Goal: Transaction & Acquisition: Book appointment/travel/reservation

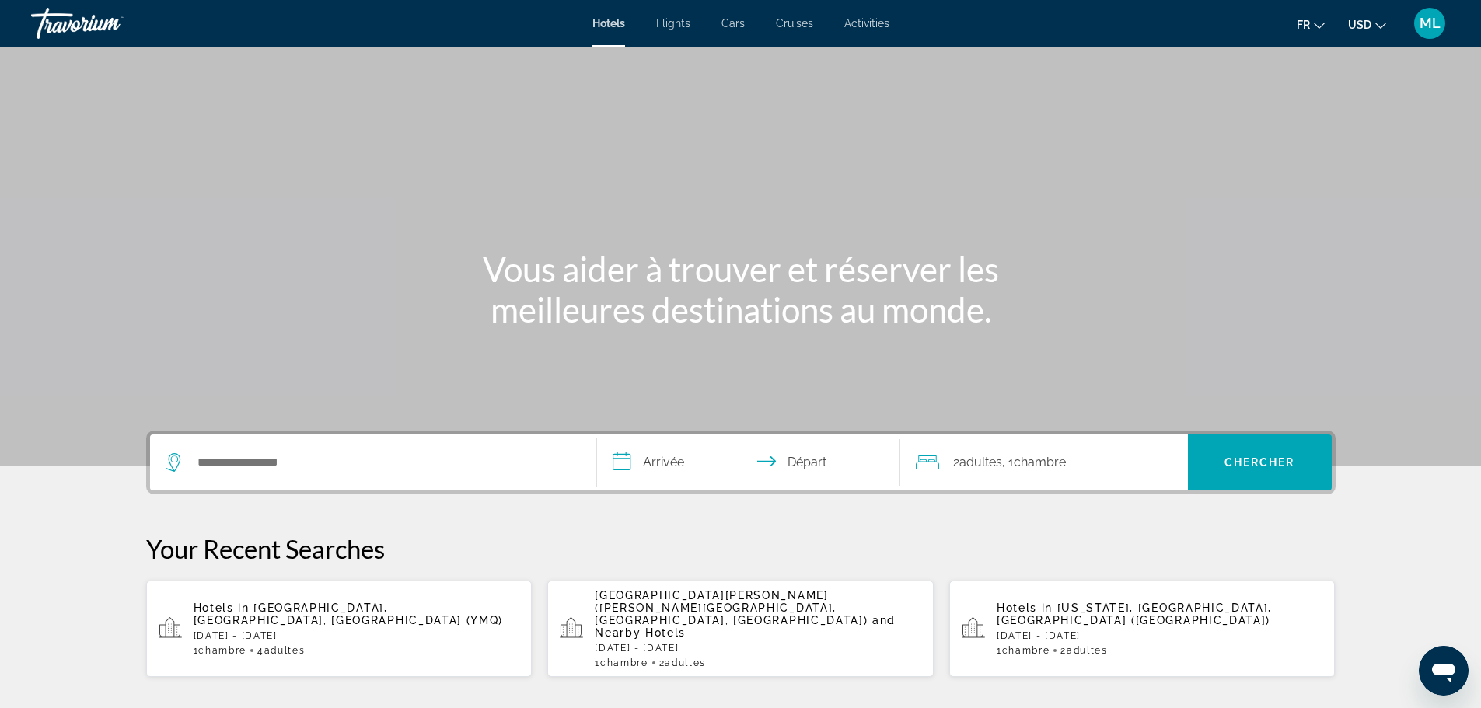
click at [289, 478] on div "Search widget" at bounding box center [373, 463] width 415 height 56
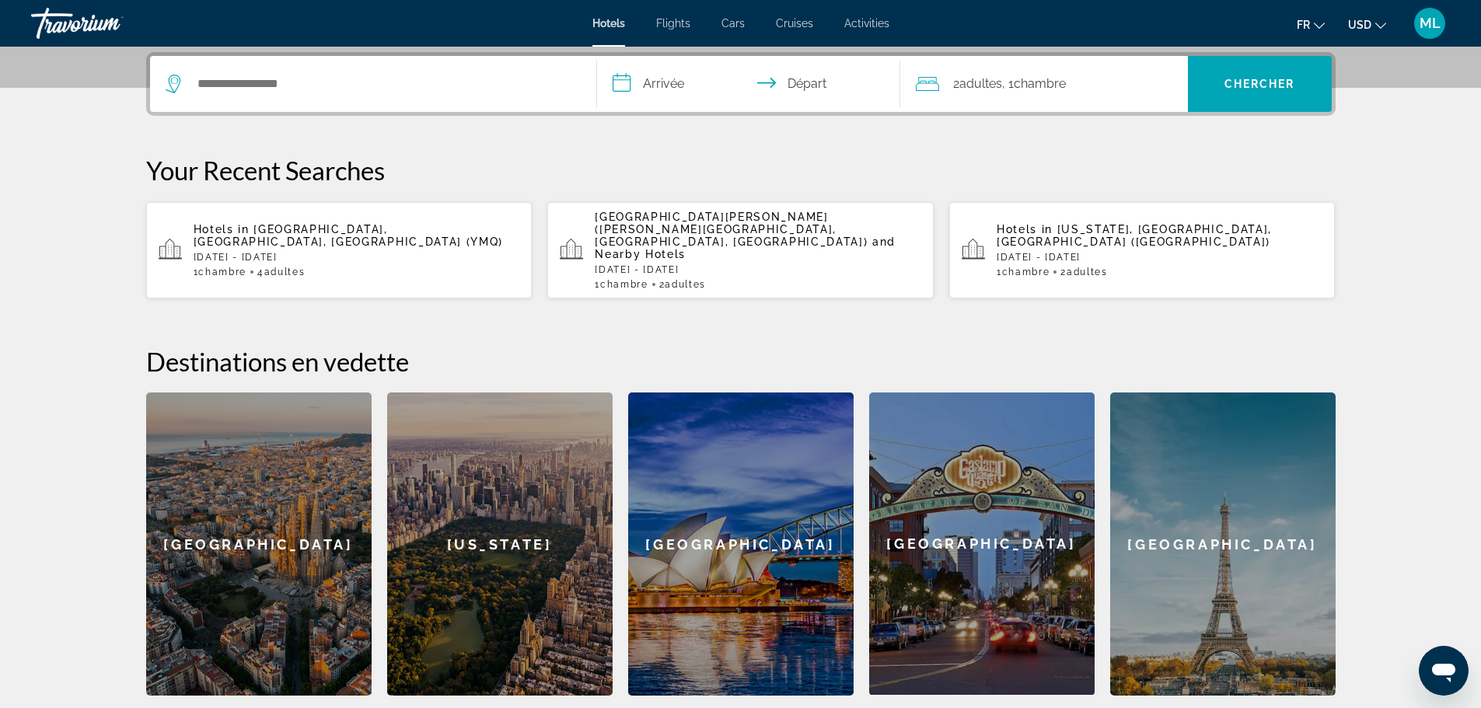
scroll to position [380, 0]
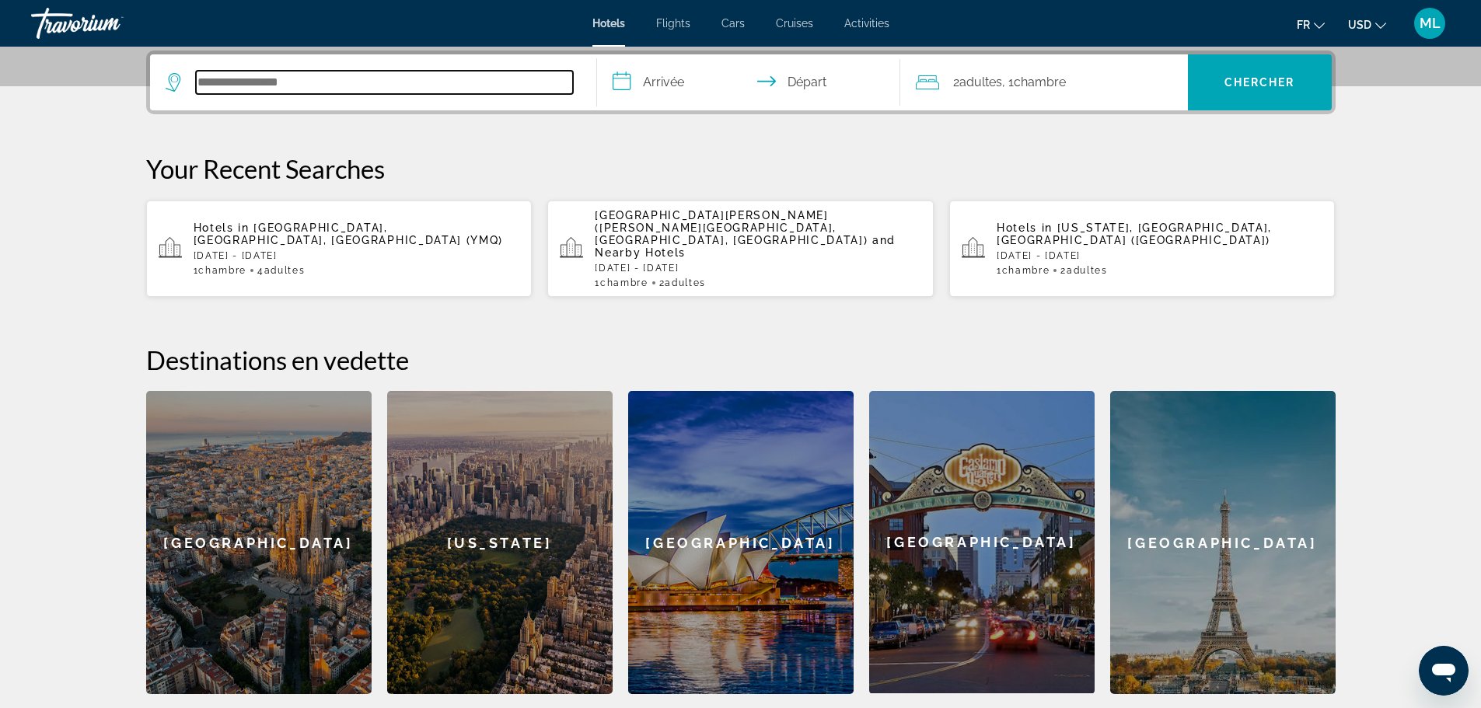
click at [257, 79] on input "Search hotel destination" at bounding box center [384, 82] width 377 height 23
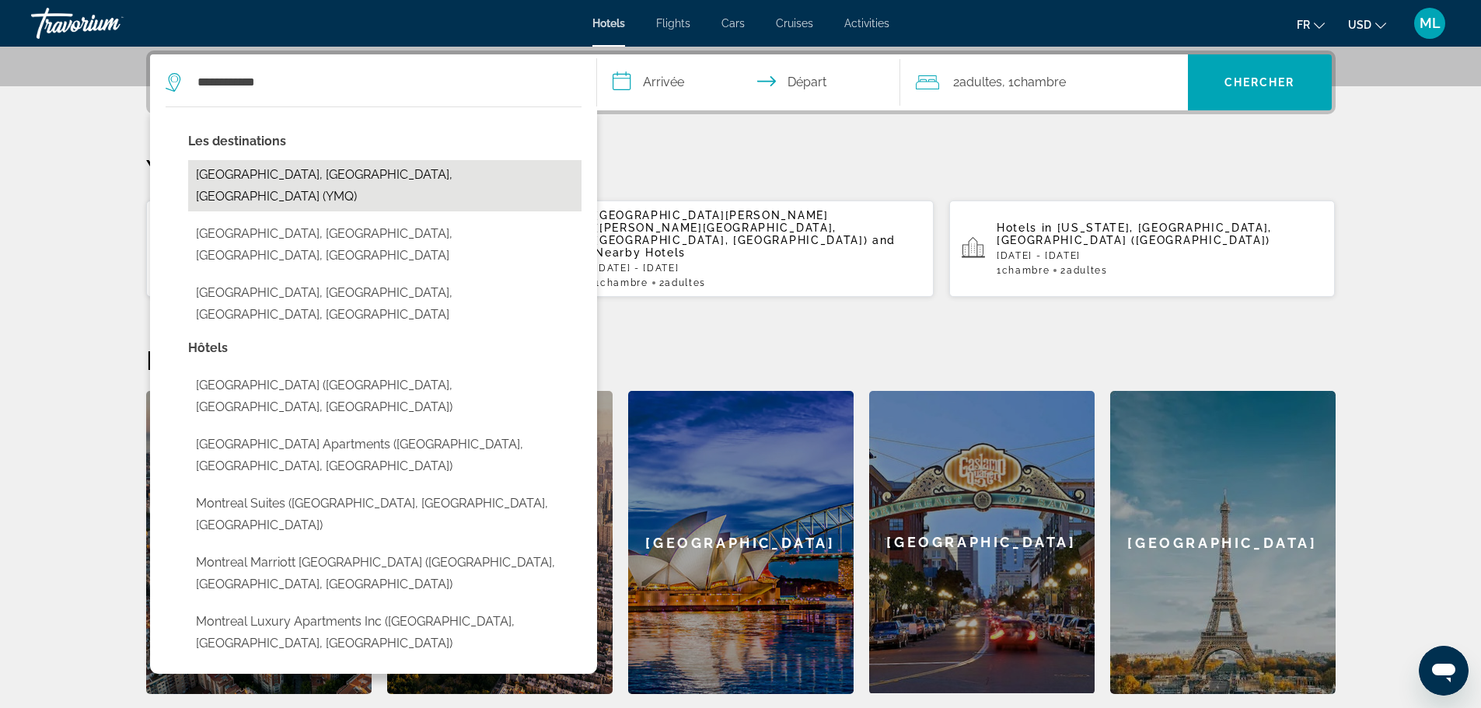
click at [311, 173] on button "[GEOGRAPHIC_DATA], [GEOGRAPHIC_DATA], [GEOGRAPHIC_DATA] (YMQ)" at bounding box center [384, 185] width 393 height 51
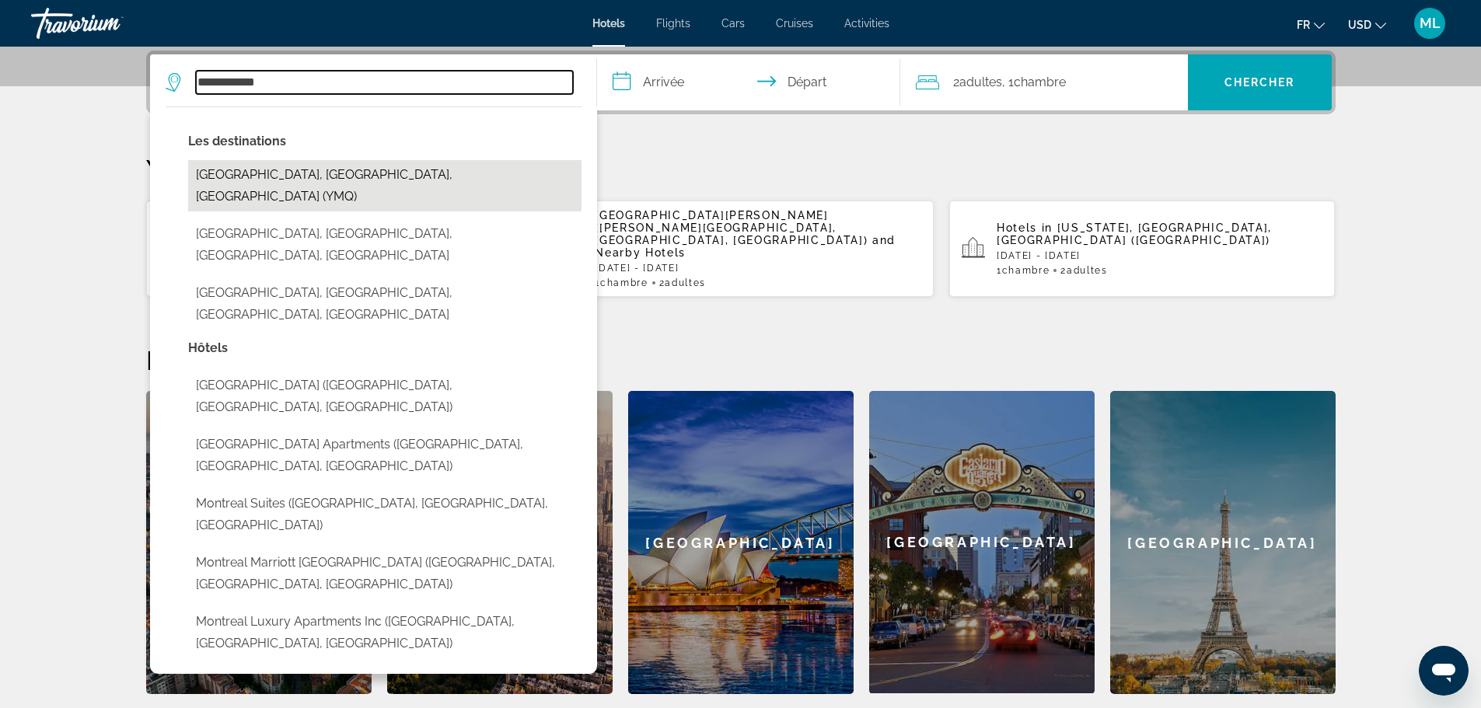
type input "**********"
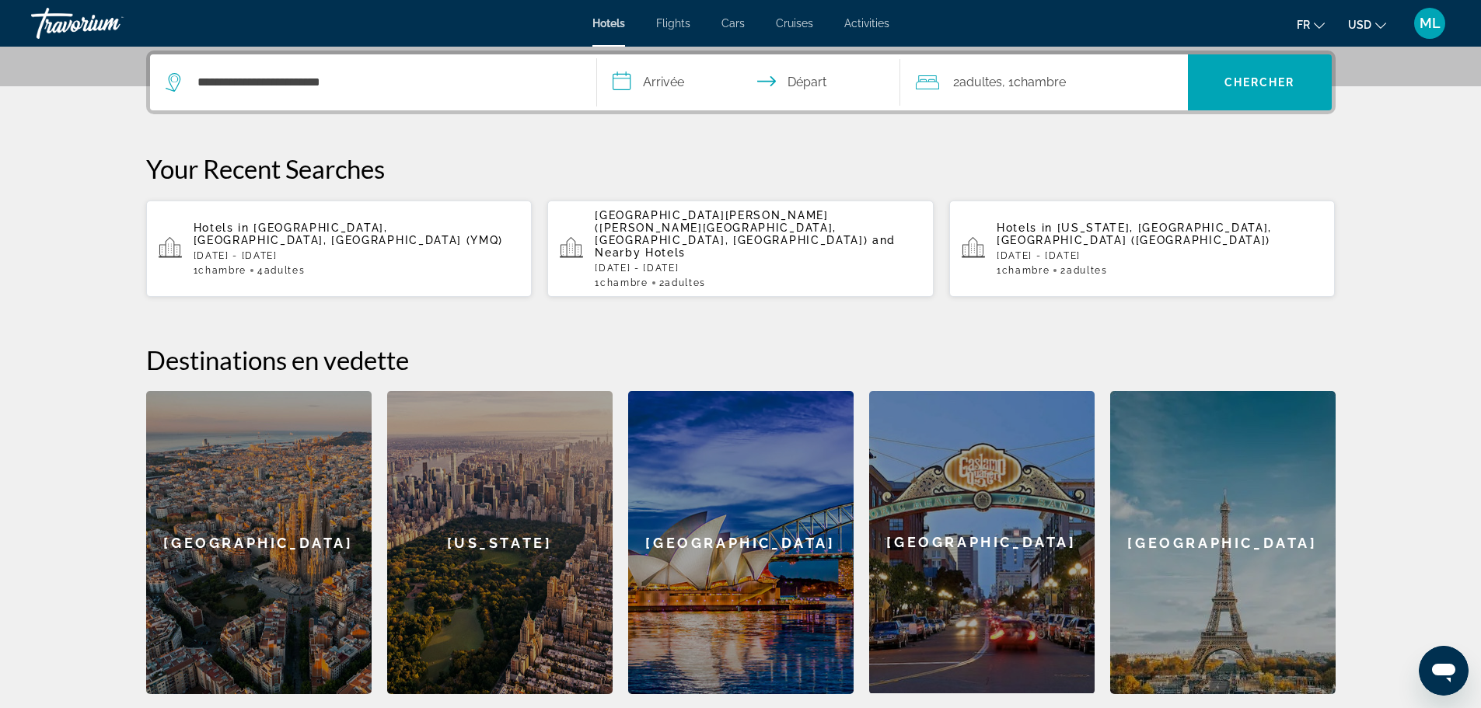
click at [671, 65] on input "**********" at bounding box center [751, 84] width 309 height 61
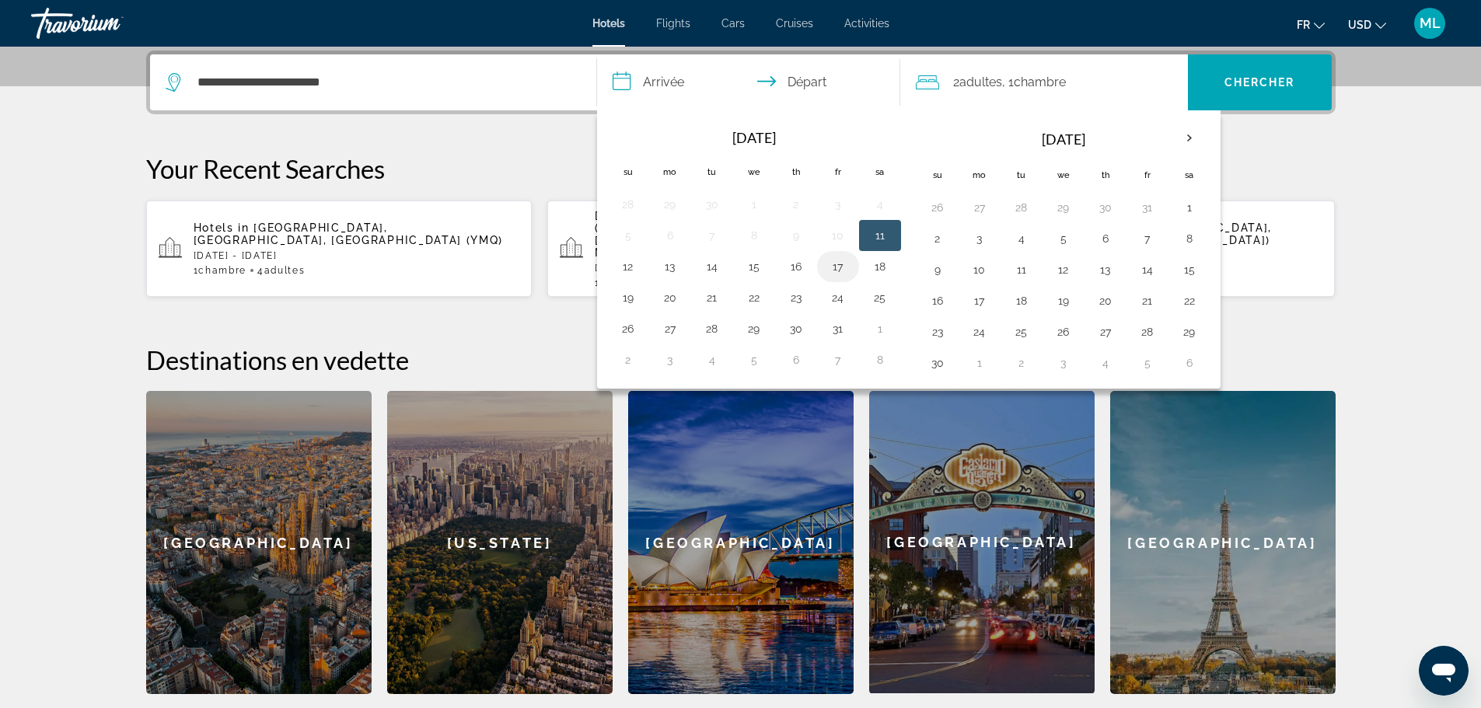
click at [831, 267] on button "17" at bounding box center [838, 267] width 25 height 22
click at [621, 295] on button "19" at bounding box center [628, 298] width 25 height 22
type input "**********"
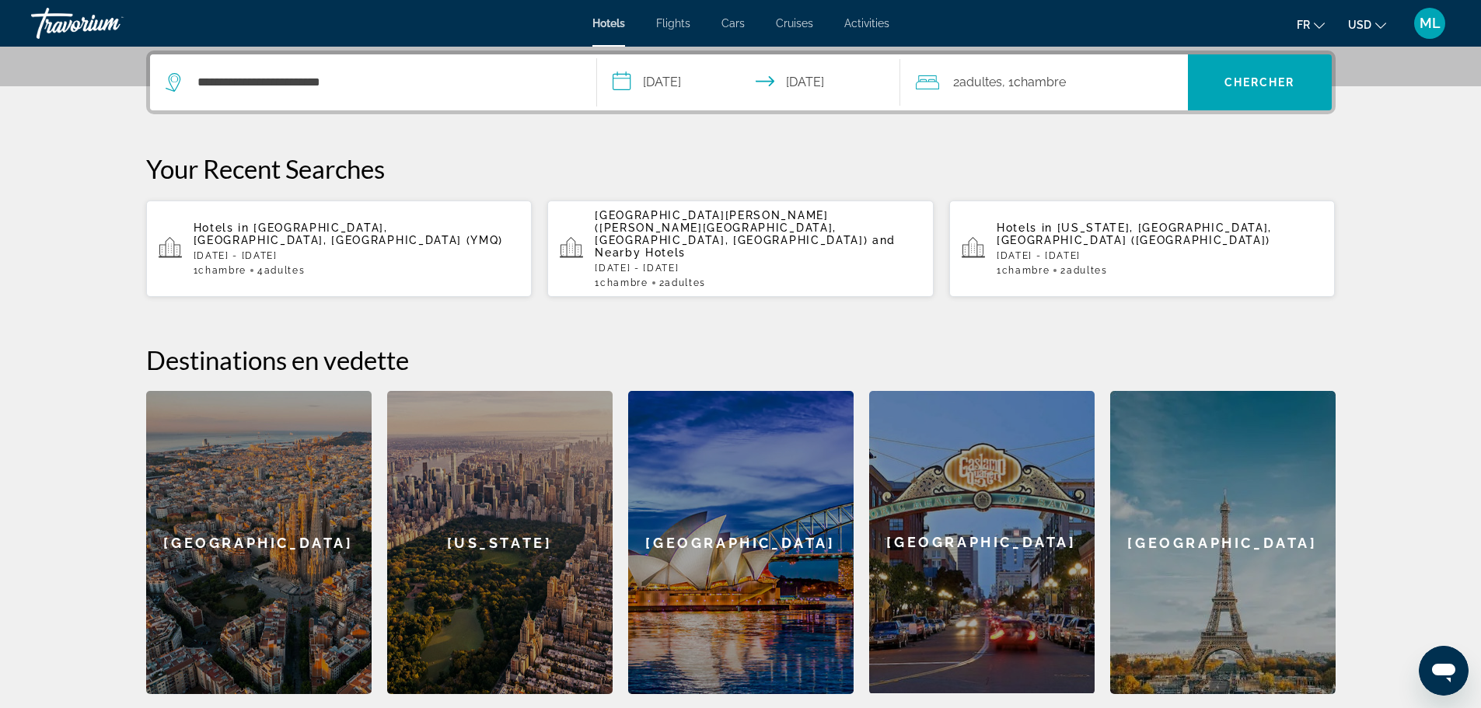
click at [1055, 75] on span "Chambre" at bounding box center [1040, 82] width 52 height 15
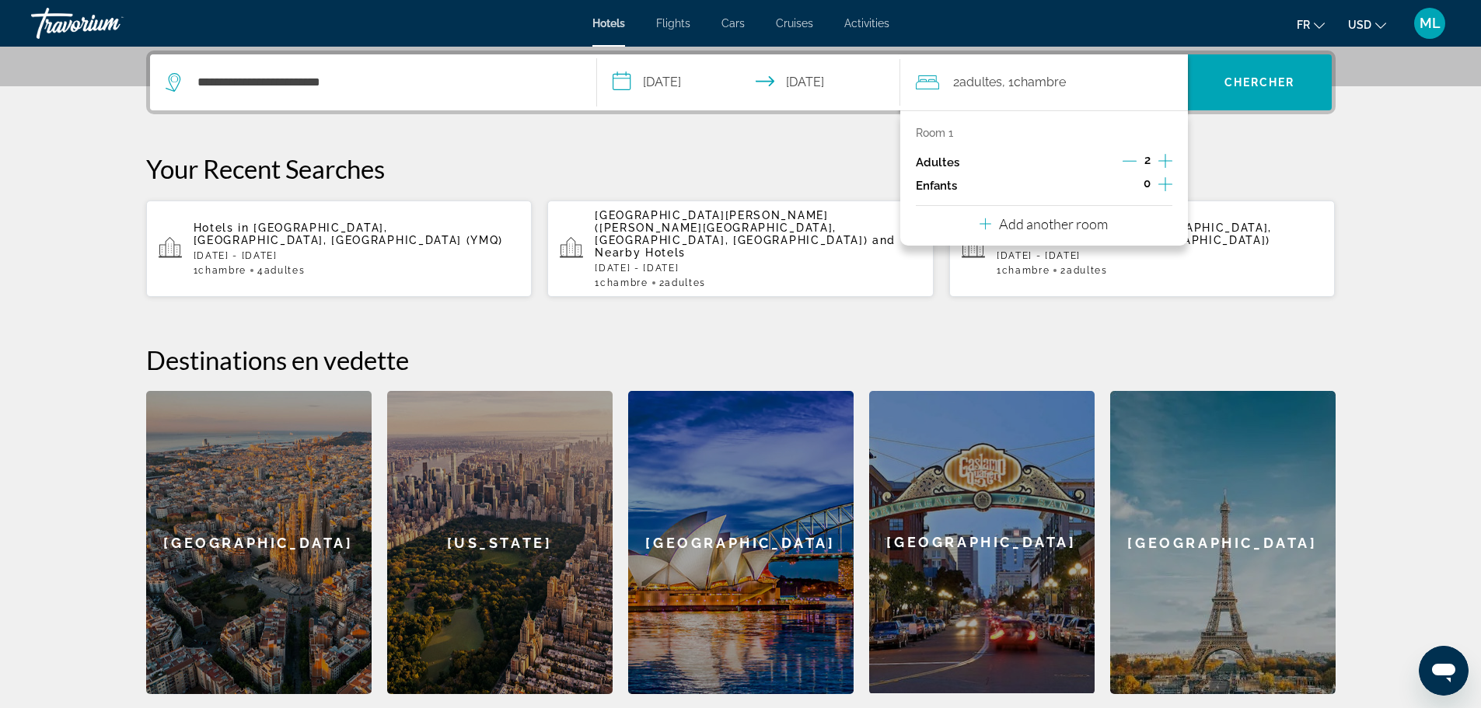
click at [1166, 158] on icon "Increment adults" at bounding box center [1165, 161] width 14 height 19
click at [1252, 92] on span "Search" at bounding box center [1260, 82] width 144 height 37
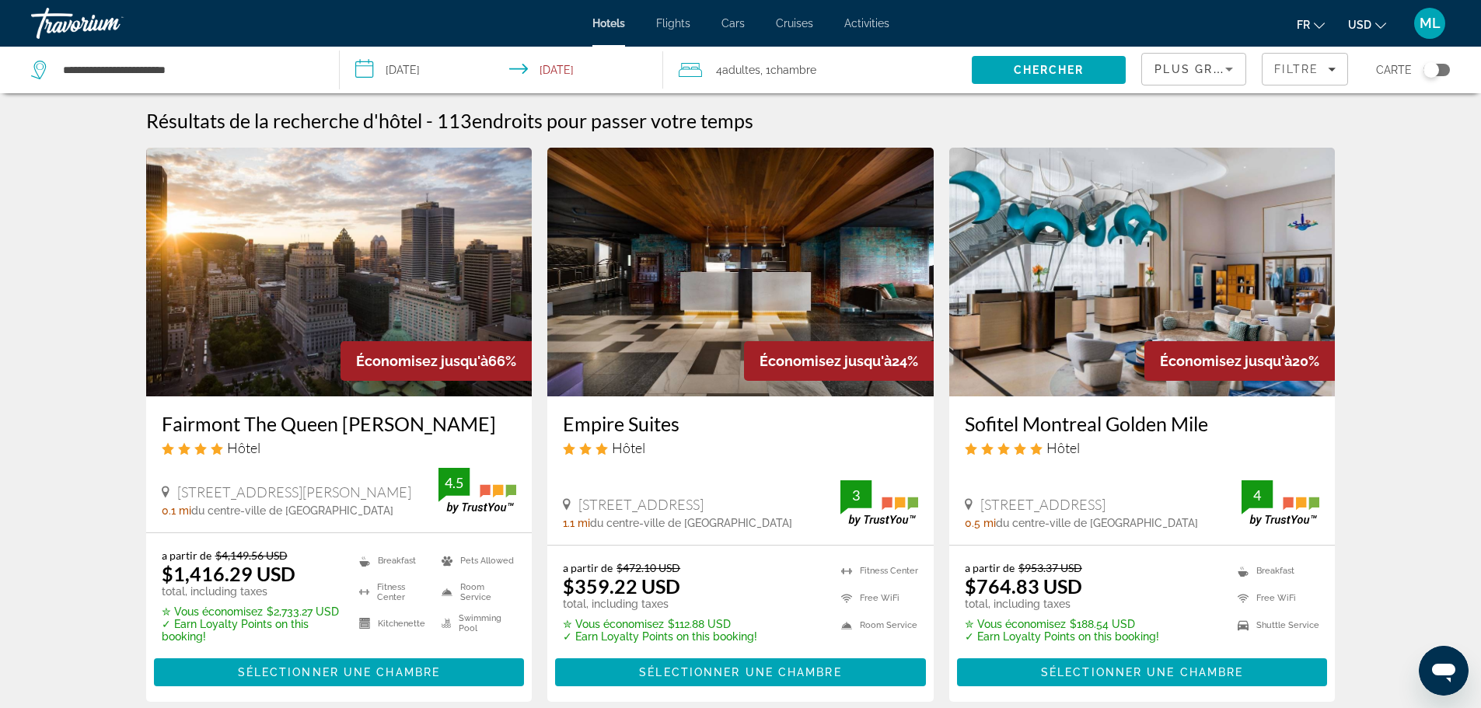
click at [1445, 70] on div "Toggle map" at bounding box center [1437, 70] width 26 height 12
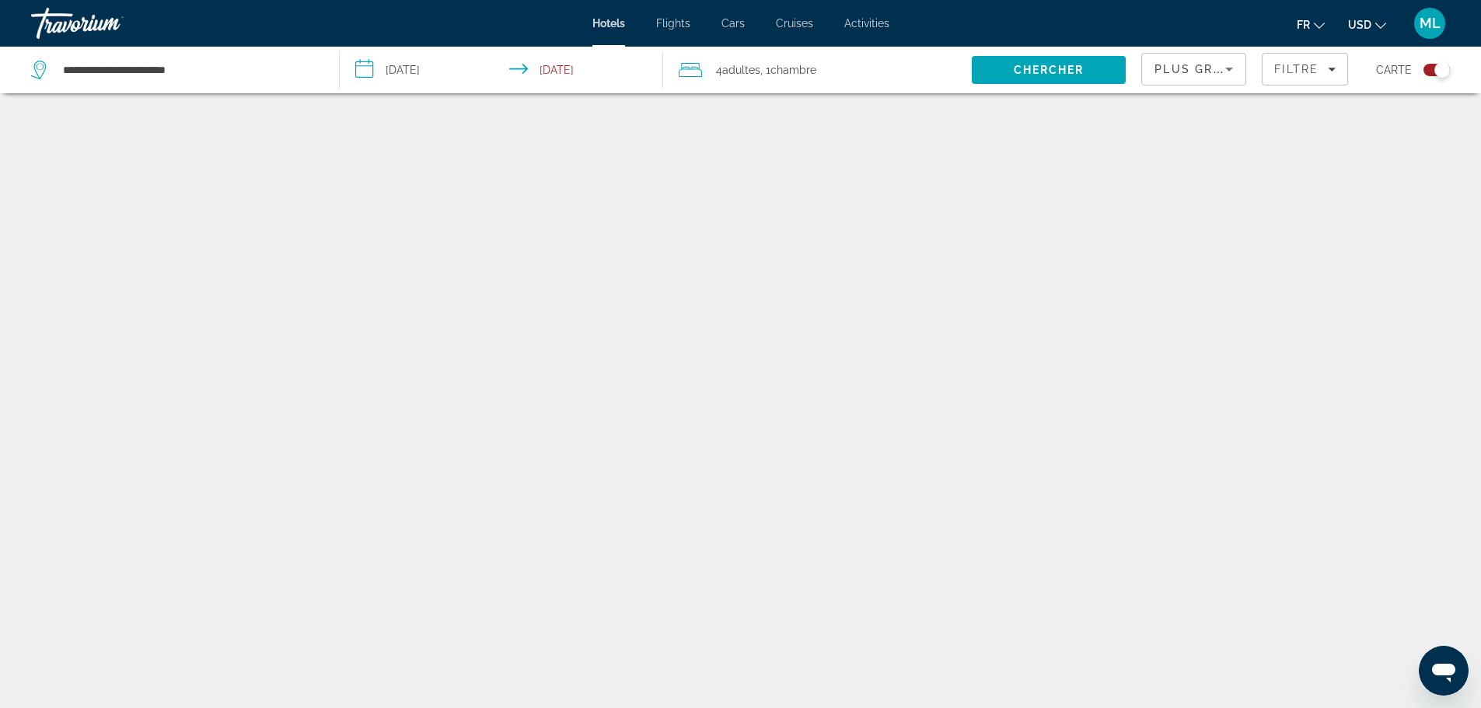
scroll to position [93, 0]
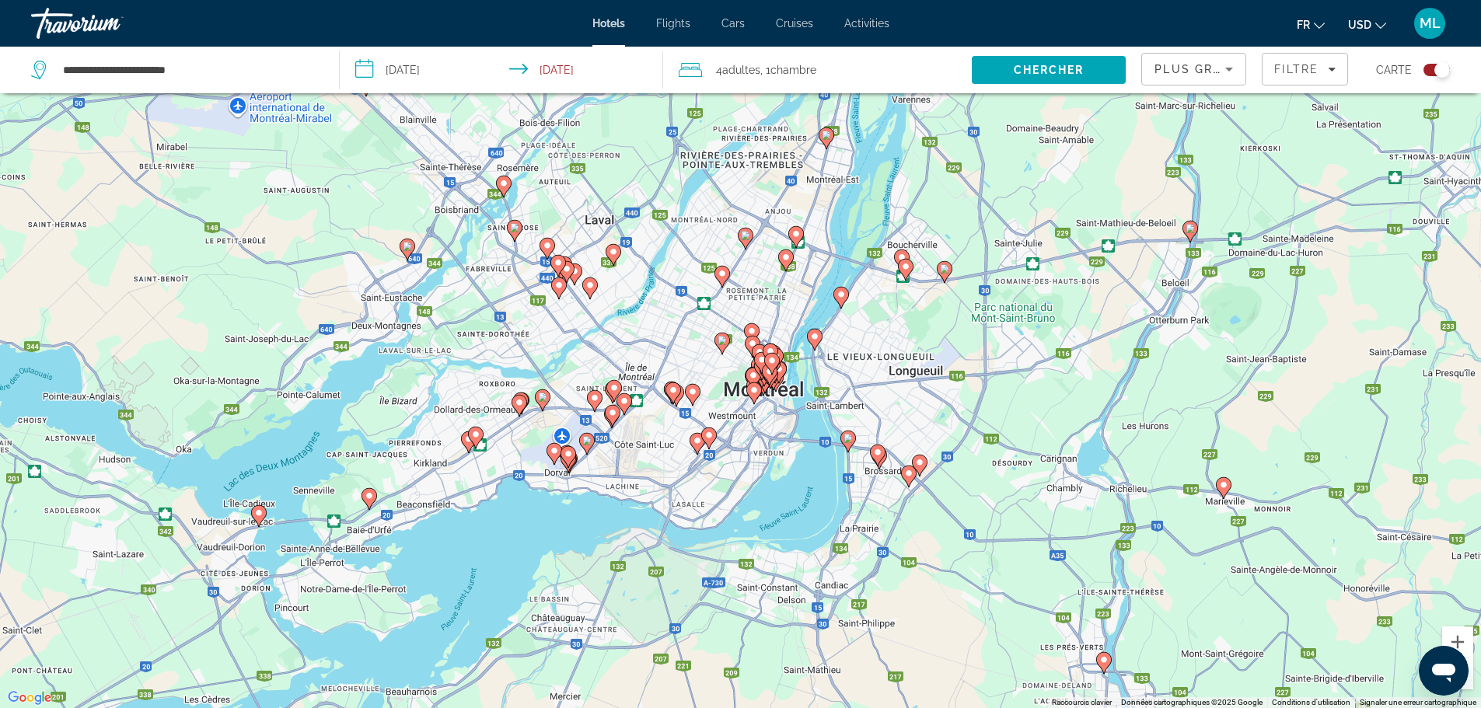
click at [1357, 19] on span "USD" at bounding box center [1359, 25] width 23 height 12
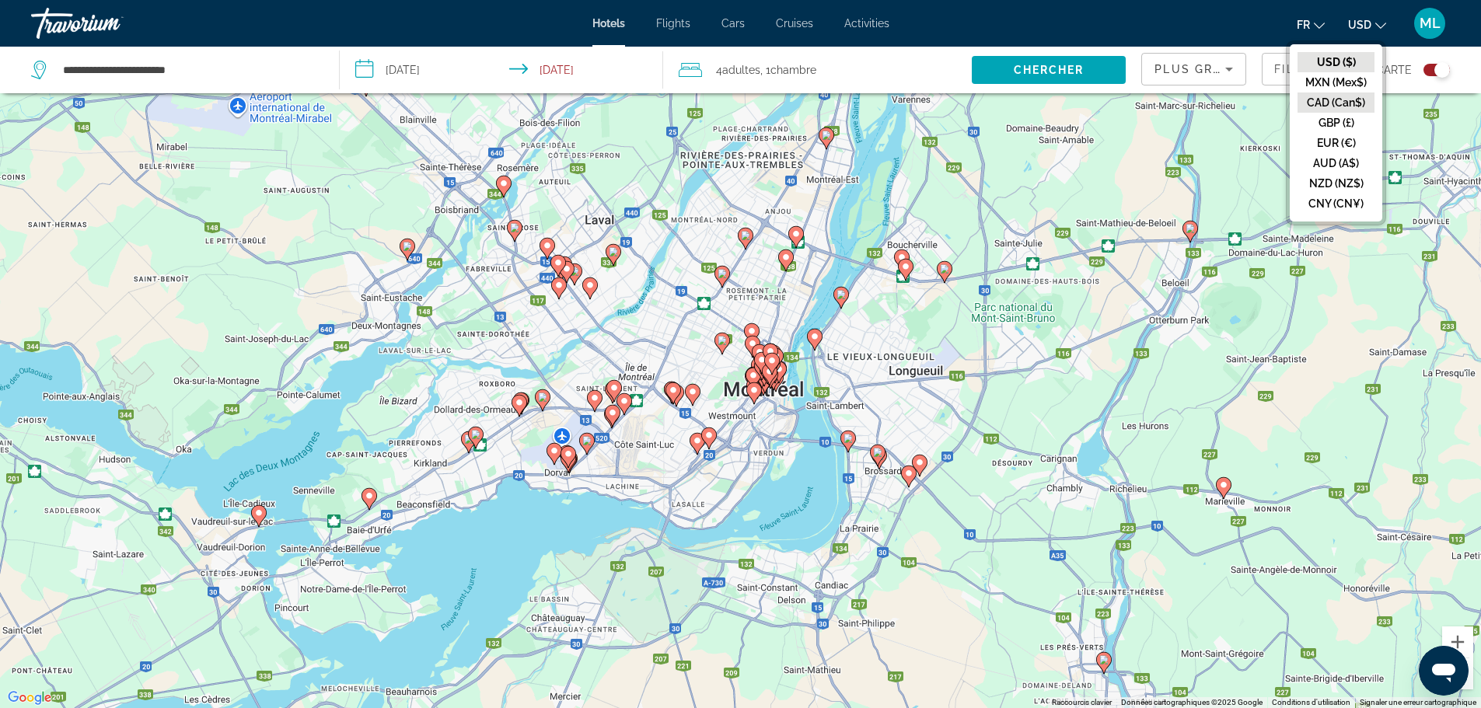
click at [1344, 108] on button "CAD (Can$)" at bounding box center [1336, 103] width 77 height 20
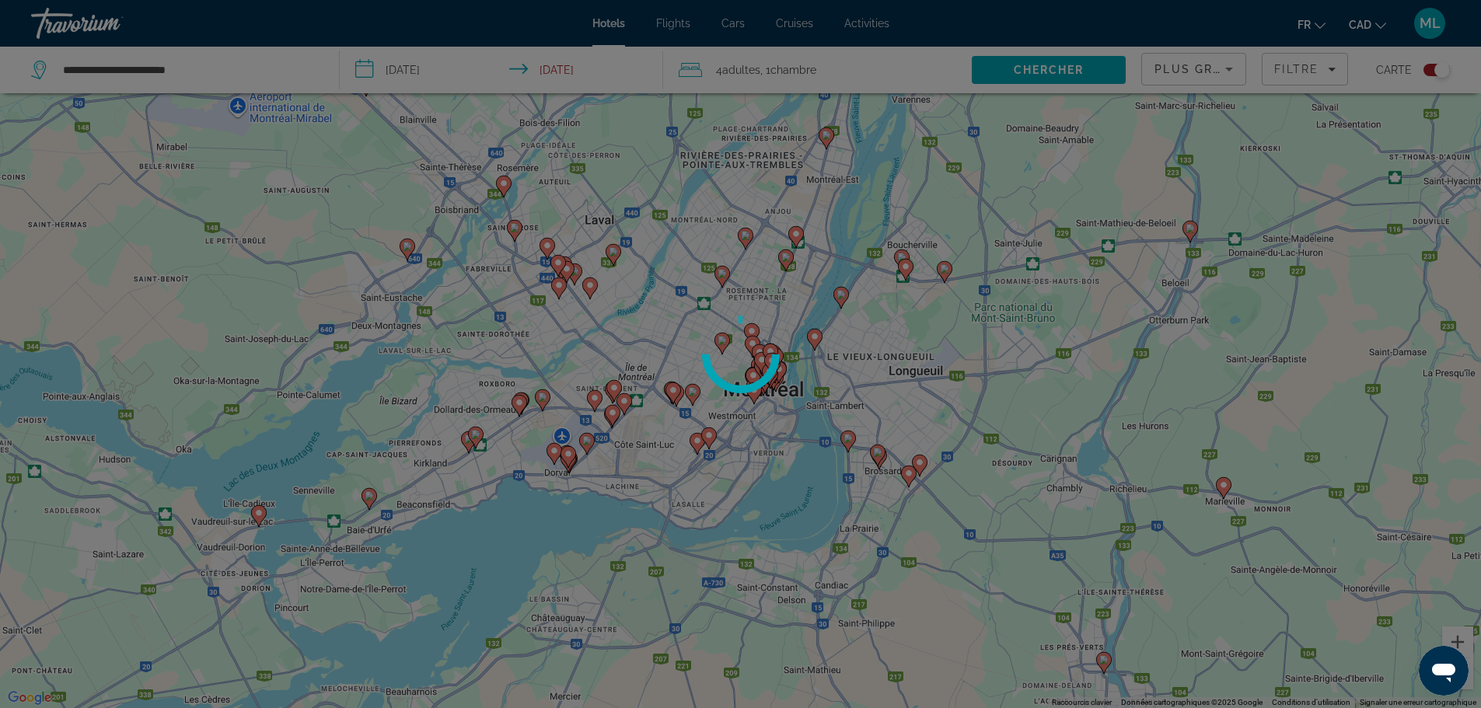
scroll to position [0, 0]
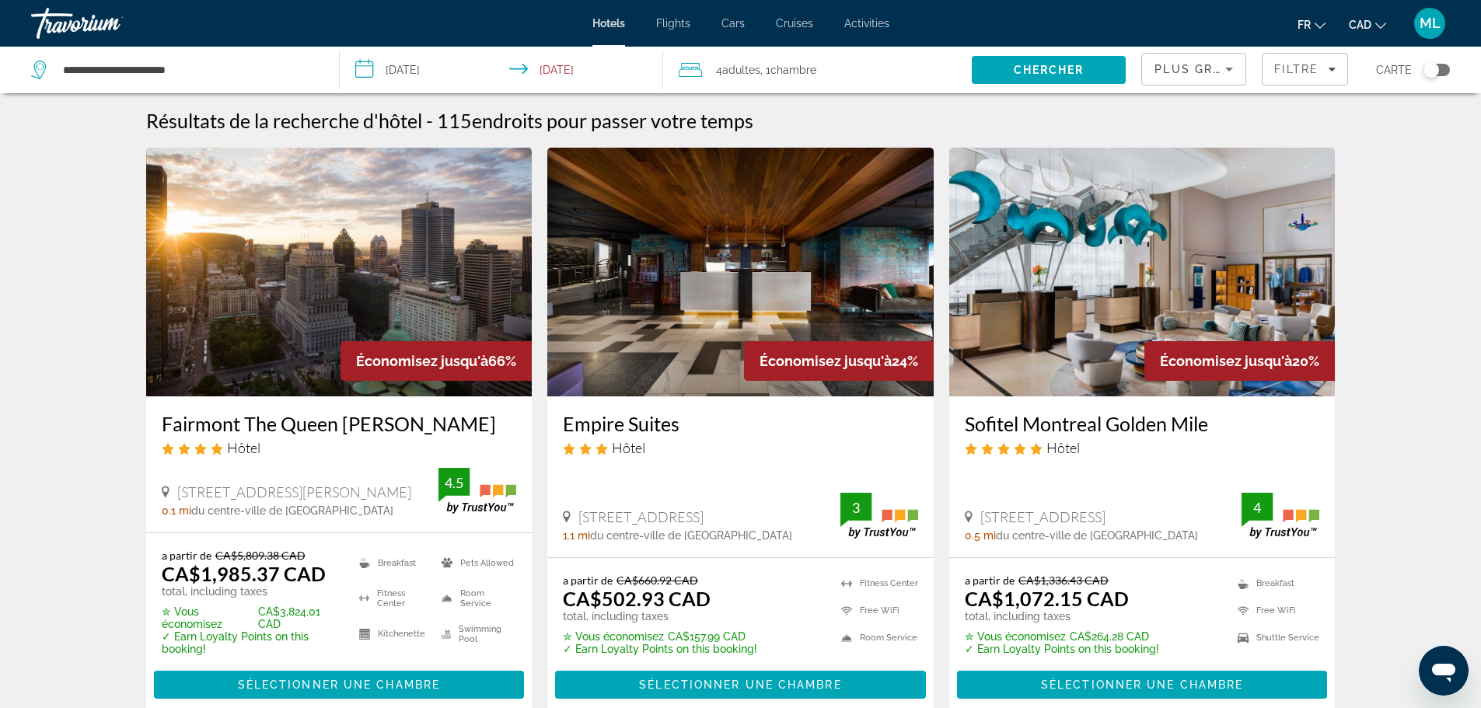
click at [1443, 69] on div "Toggle map" at bounding box center [1437, 70] width 26 height 12
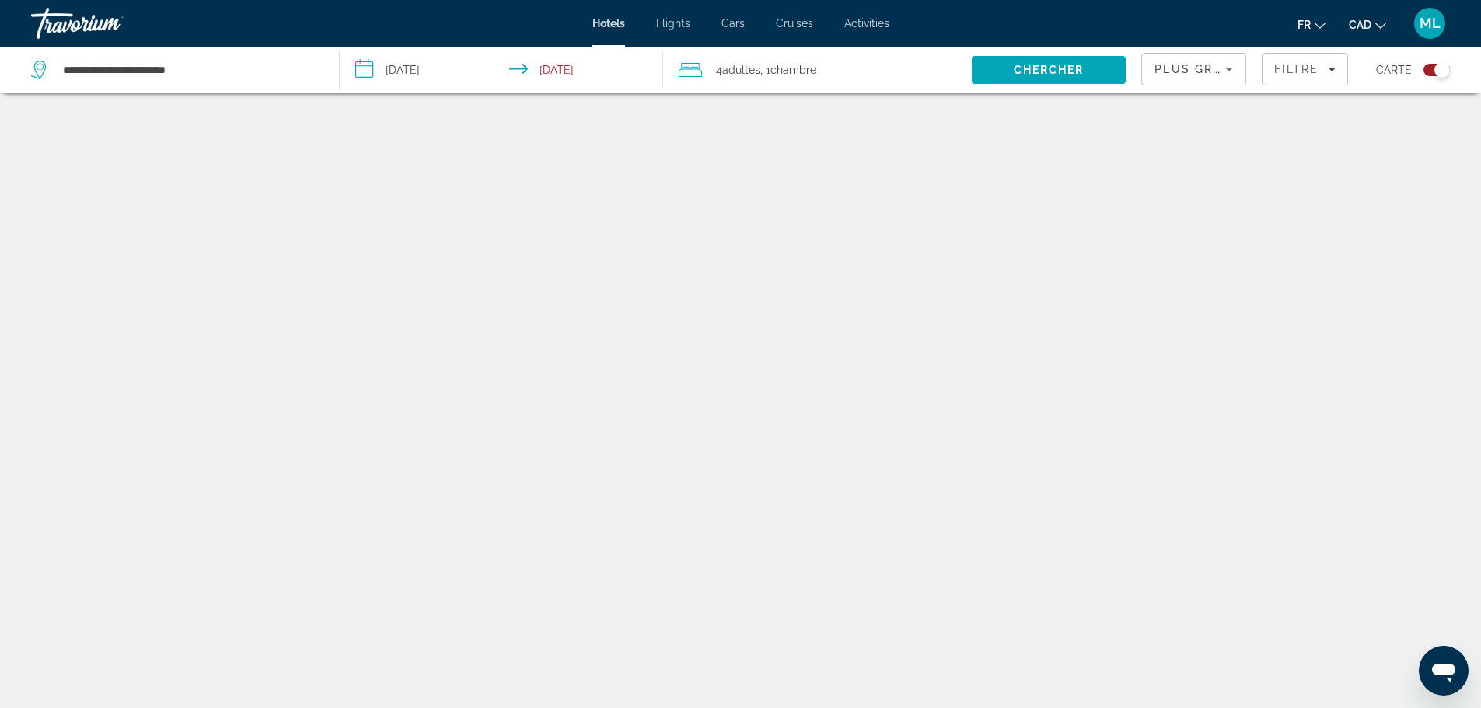
scroll to position [93, 0]
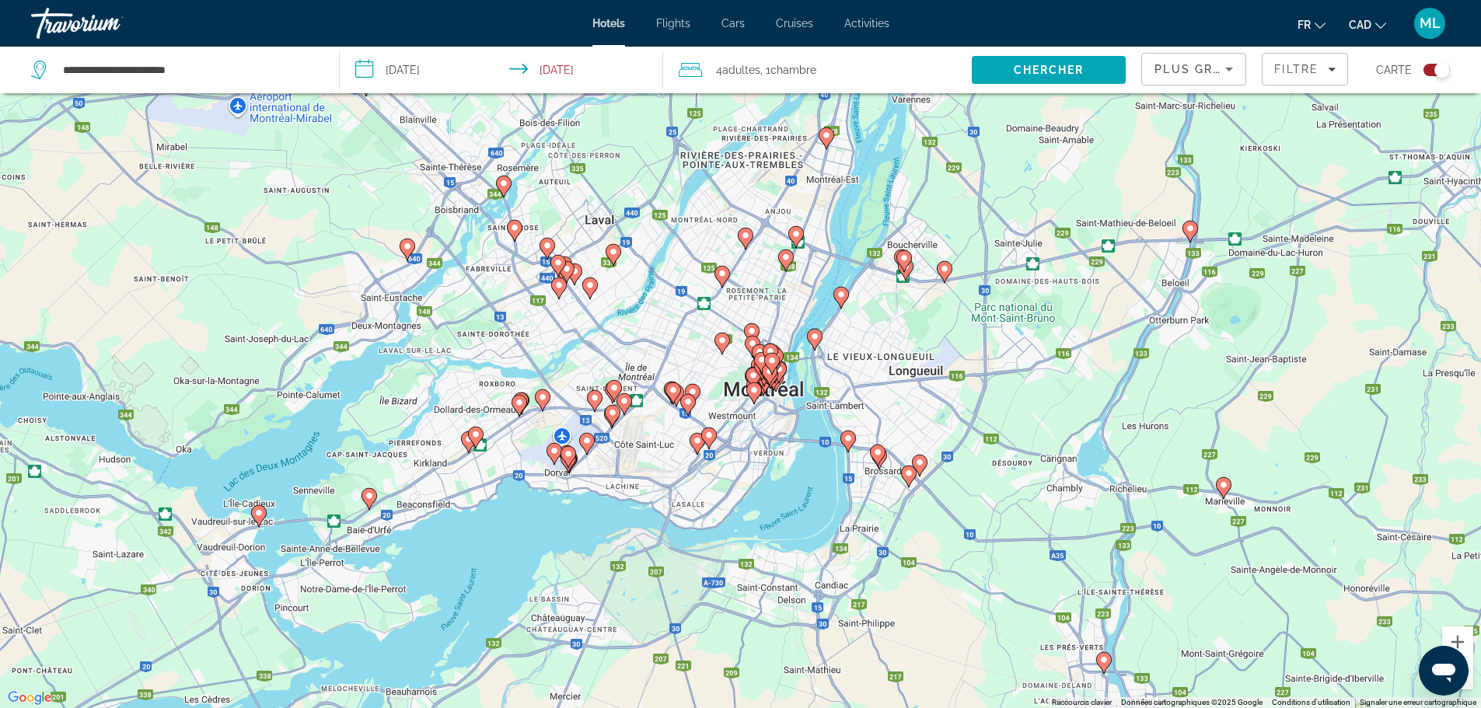
click at [587, 440] on image "Main content" at bounding box center [586, 440] width 9 height 9
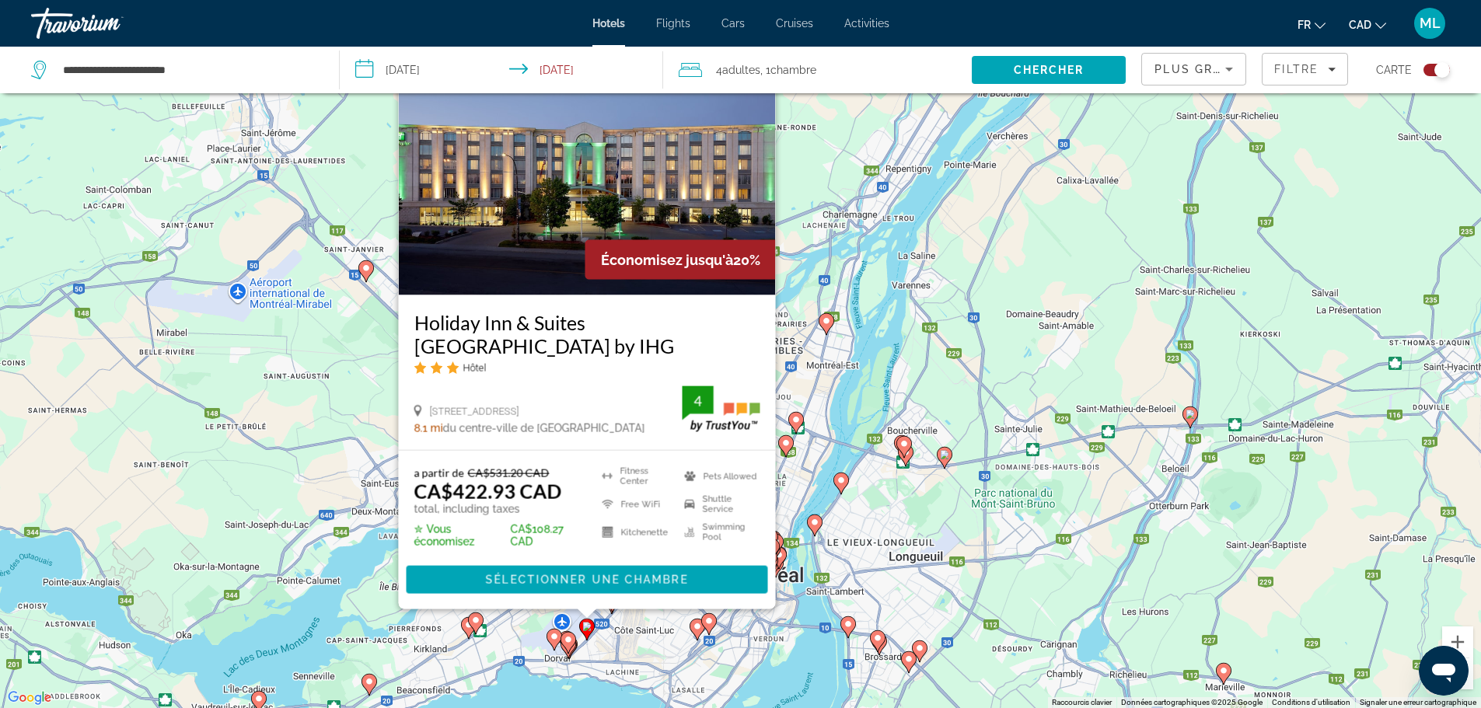
click at [569, 639] on image "Main content" at bounding box center [568, 639] width 9 height 9
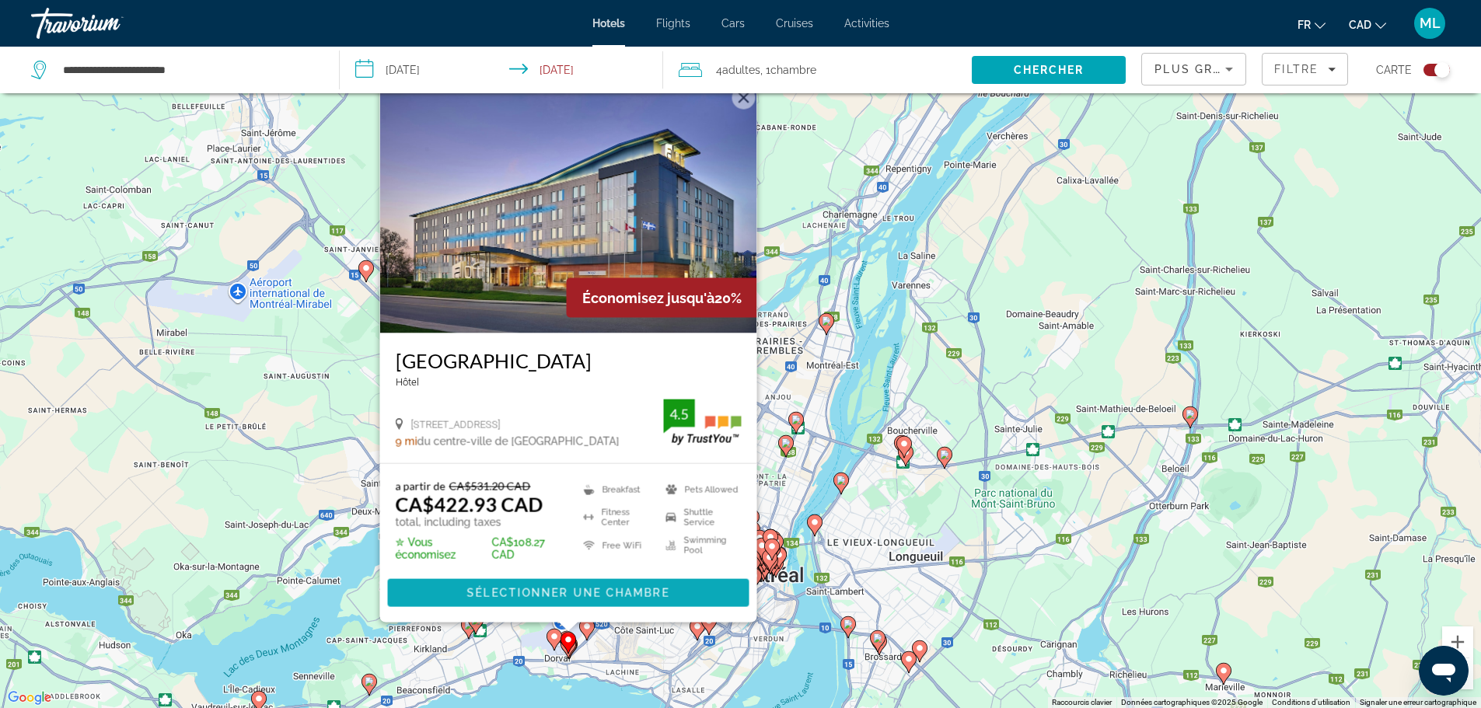
click at [586, 590] on span "Sélectionner une chambre" at bounding box center [567, 593] width 202 height 12
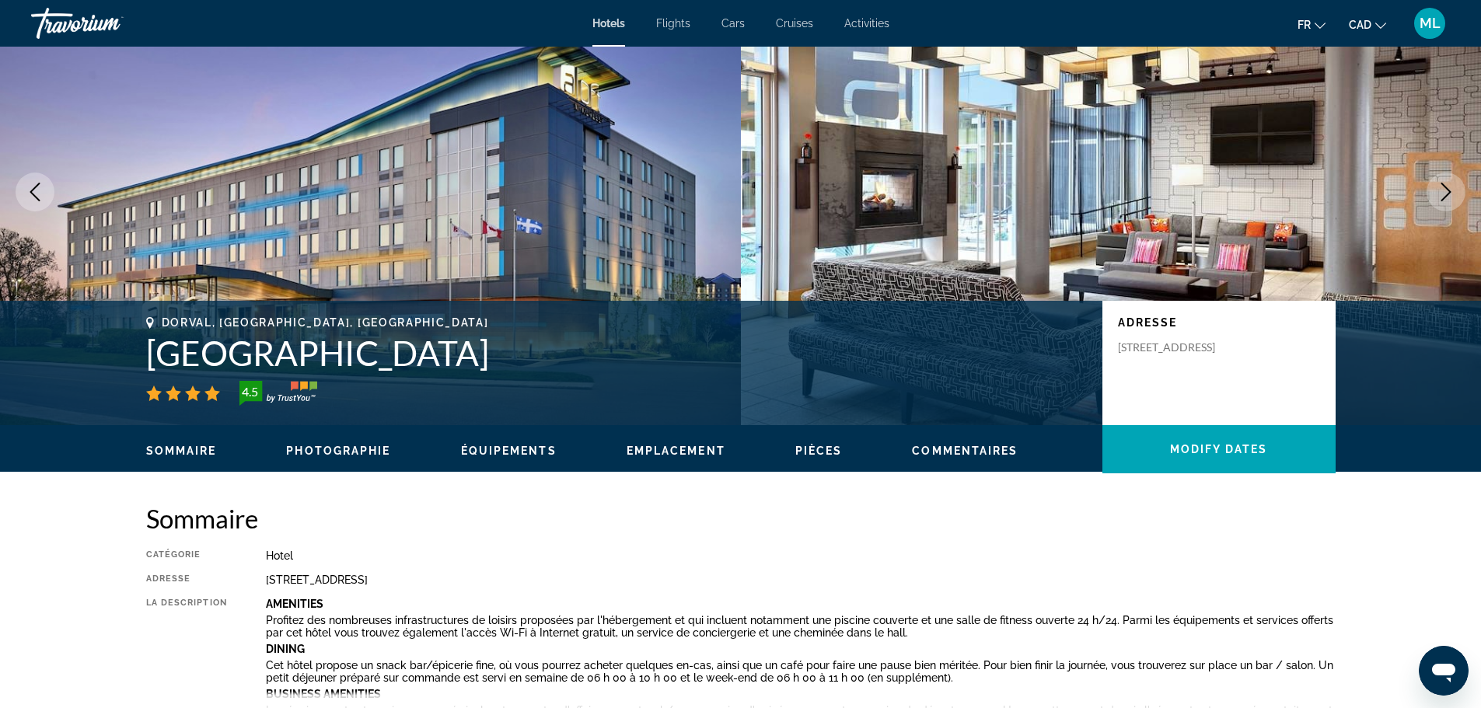
scroll to position [78, 0]
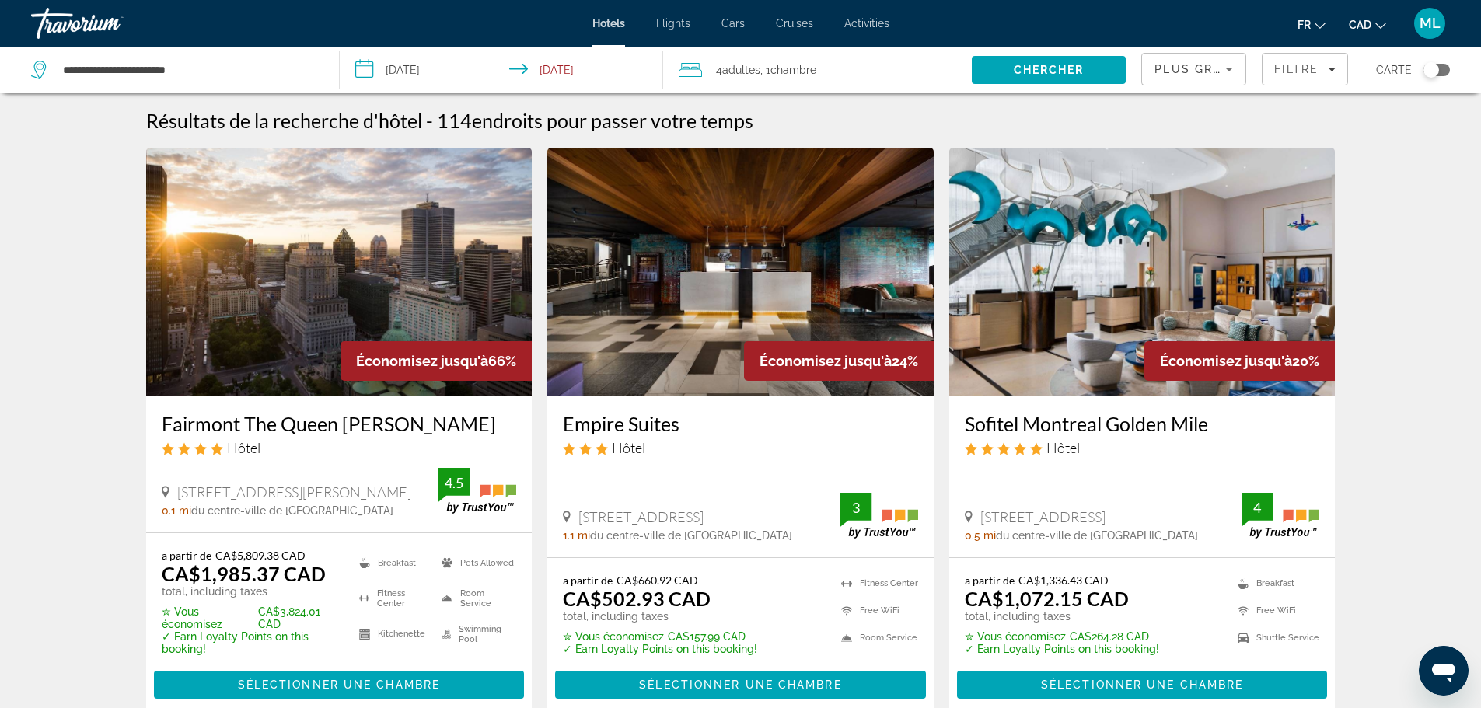
click at [1437, 76] on button "Toggle map" at bounding box center [1431, 70] width 38 height 14
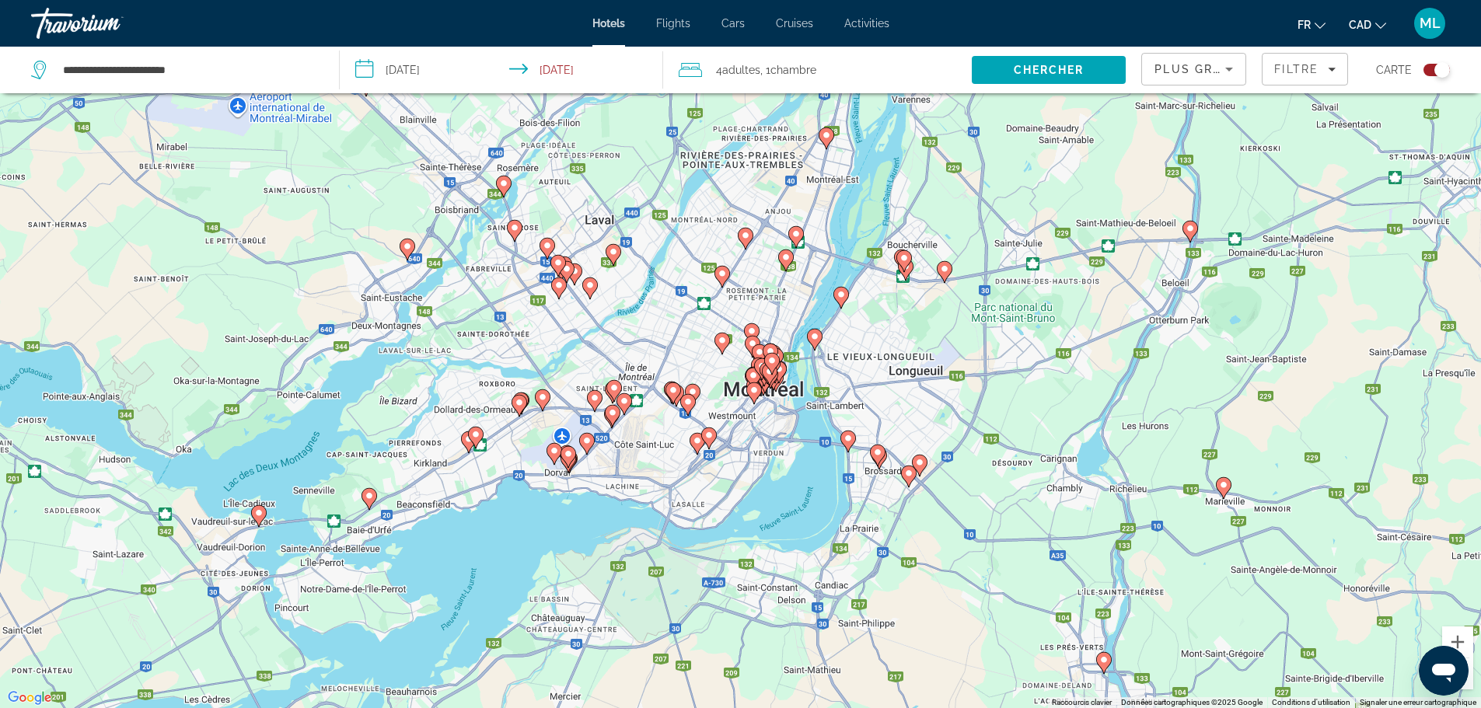
click at [570, 451] on image "Main content" at bounding box center [568, 453] width 9 height 9
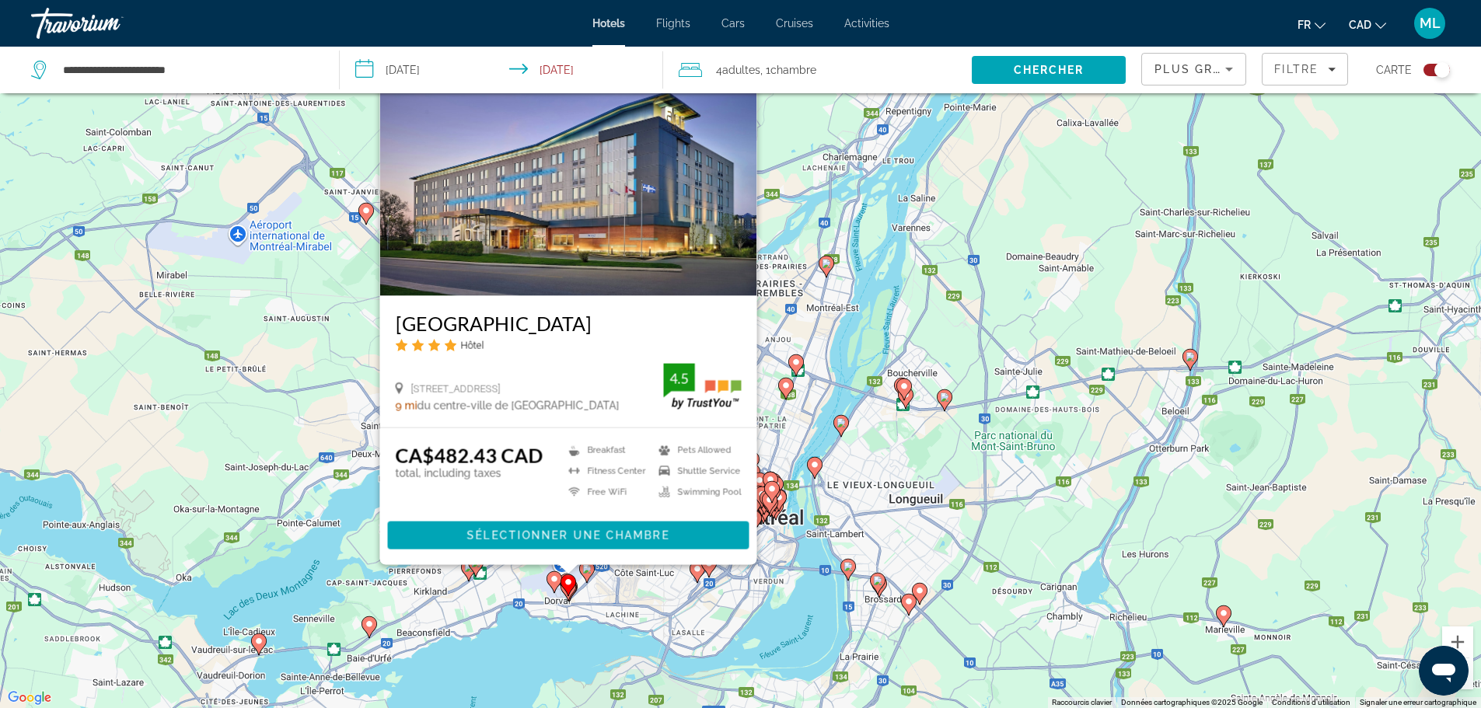
click at [565, 596] on gmp-advanced-marker "Main content" at bounding box center [569, 585] width 16 height 23
click at [567, 583] on image "Main content" at bounding box center [568, 582] width 9 height 9
click at [571, 581] on image "Main content" at bounding box center [568, 582] width 9 height 9
click at [553, 580] on image "Main content" at bounding box center [554, 579] width 9 height 9
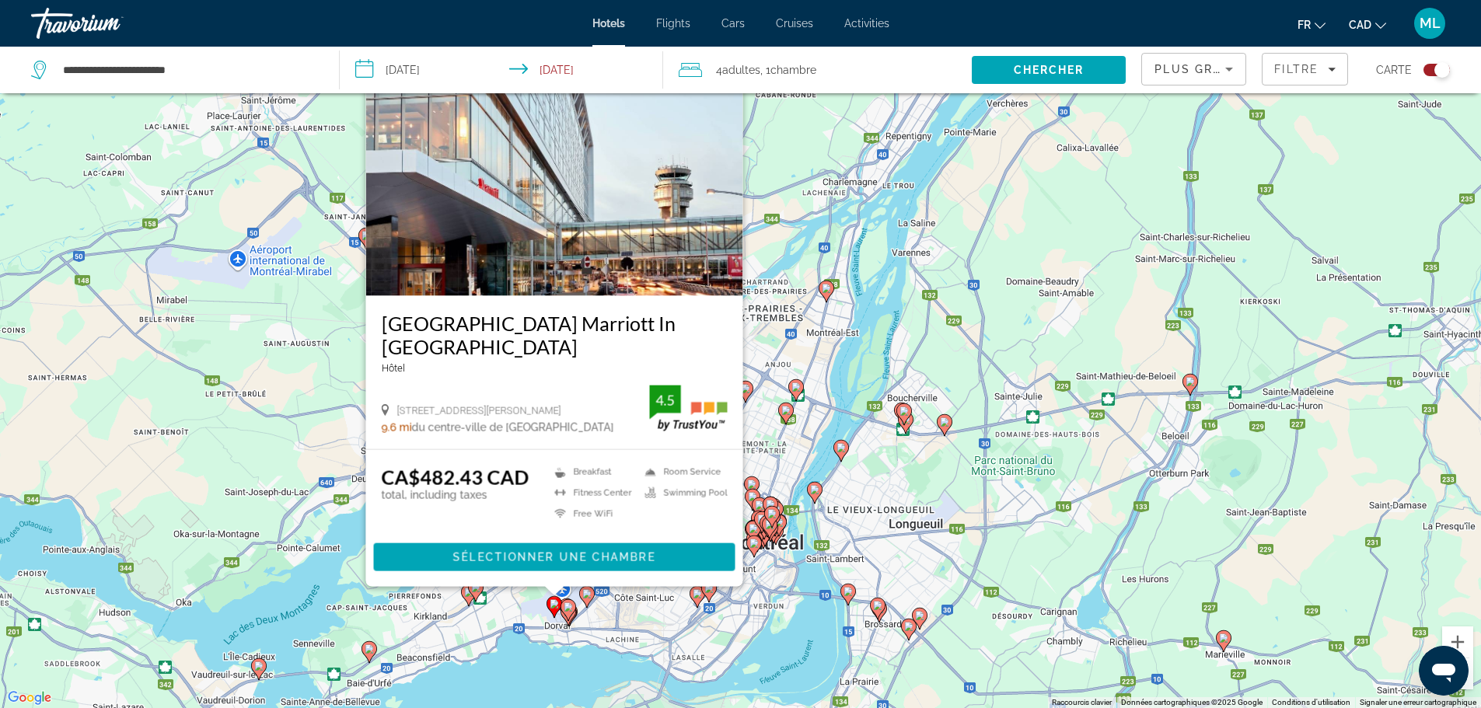
click at [592, 593] on icon "Main content" at bounding box center [586, 596] width 14 height 20
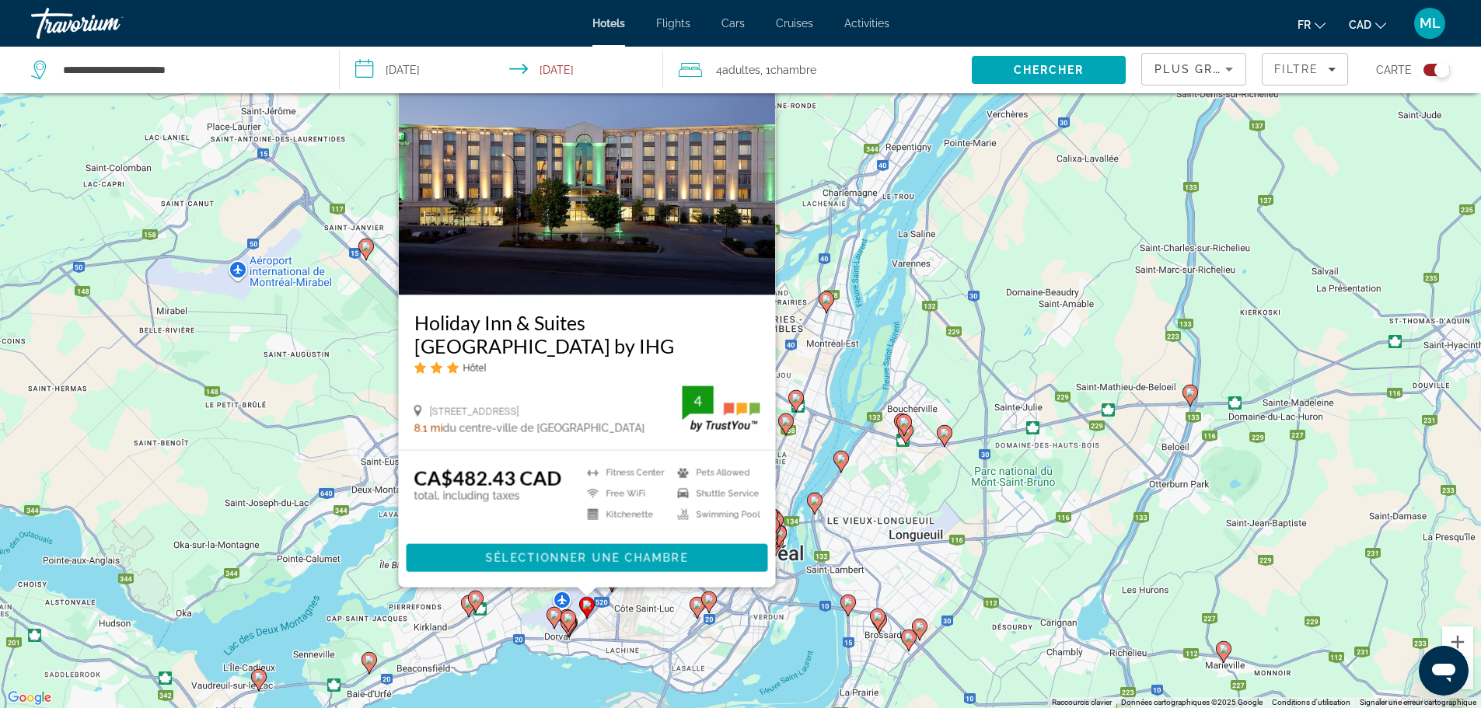
click at [573, 624] on icon "Main content" at bounding box center [569, 621] width 16 height 22
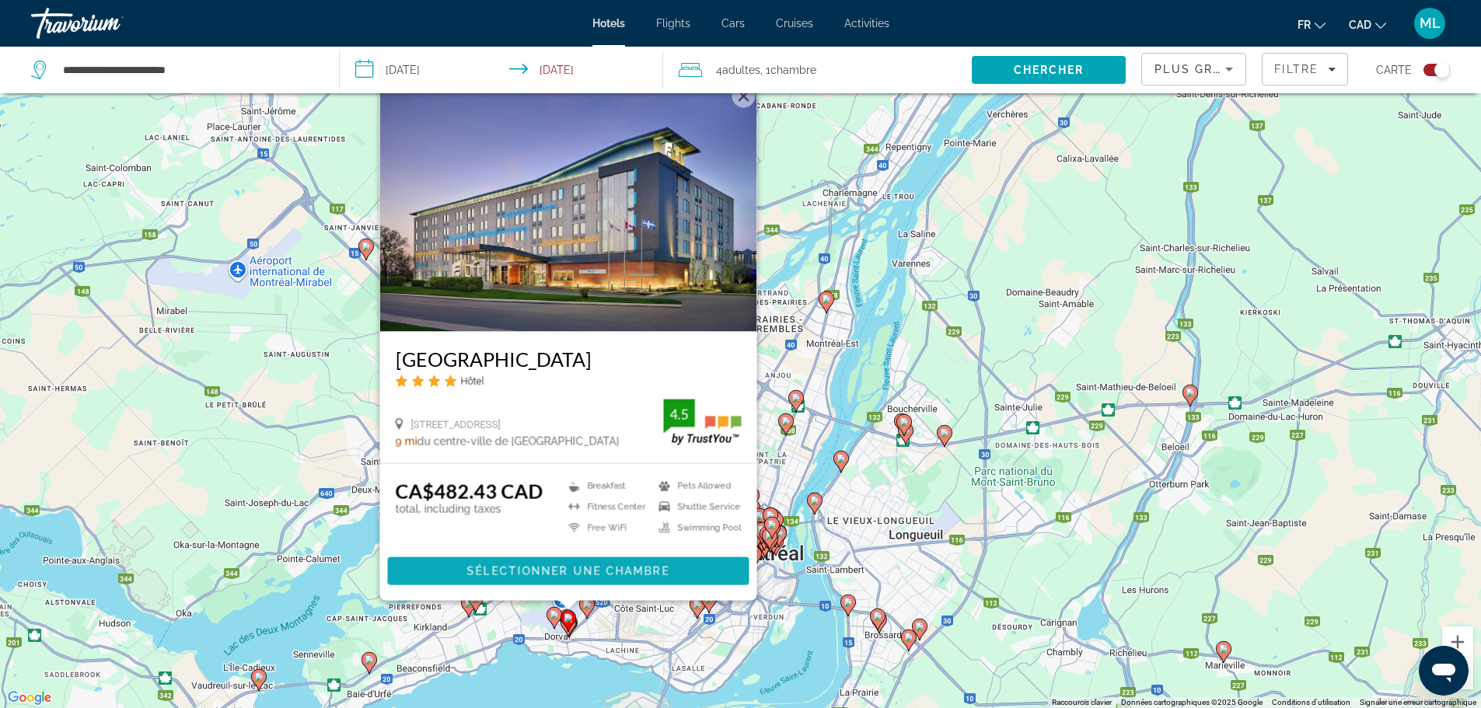
click at [584, 563] on span "Main content" at bounding box center [568, 571] width 362 height 37
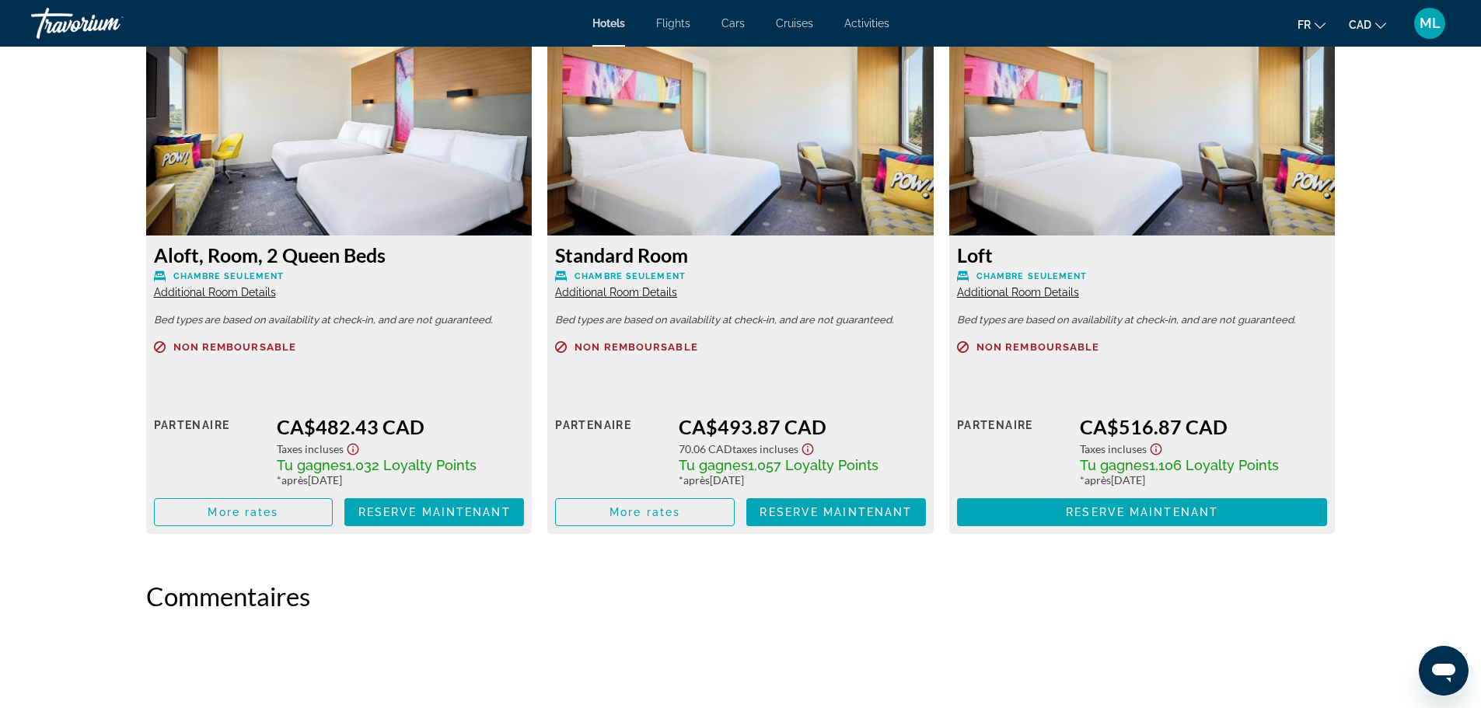
scroll to position [2082, 0]
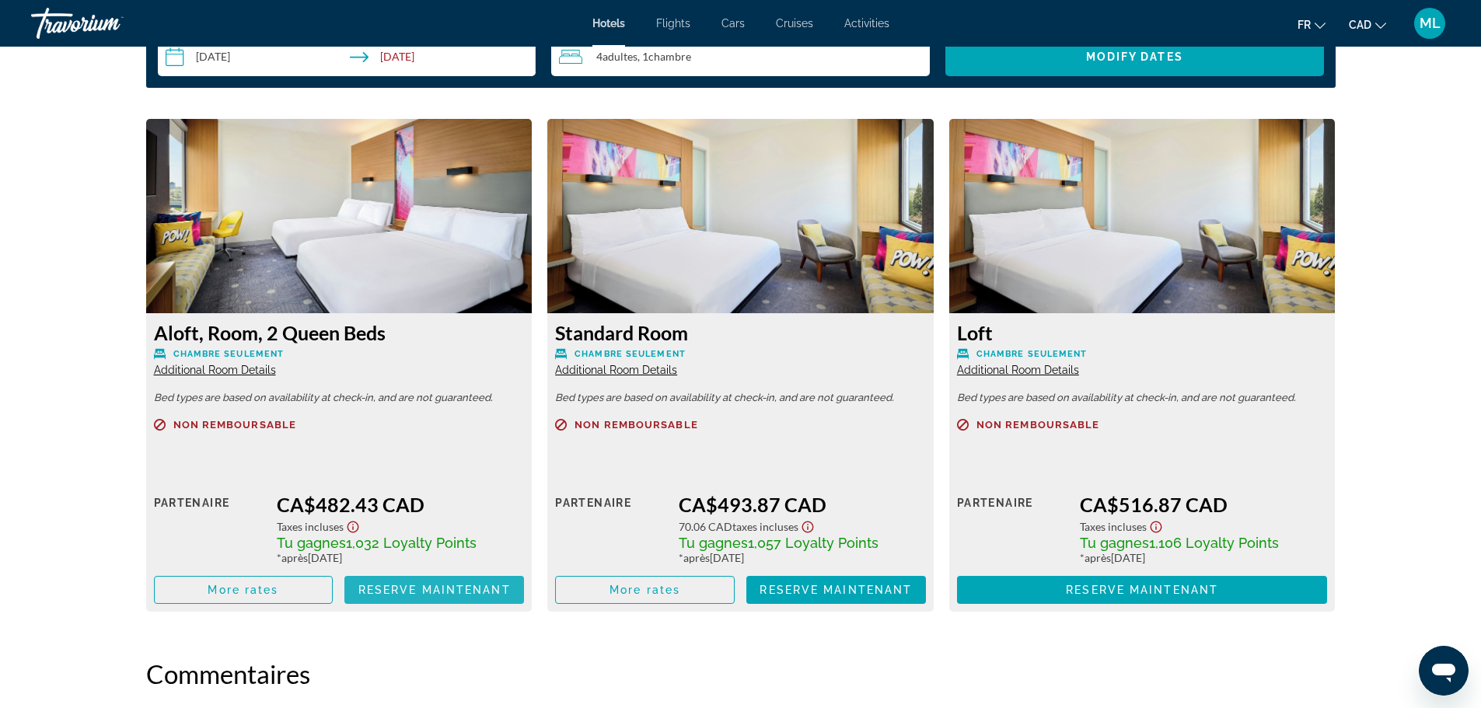
click at [439, 576] on span "Main content" at bounding box center [434, 589] width 180 height 37
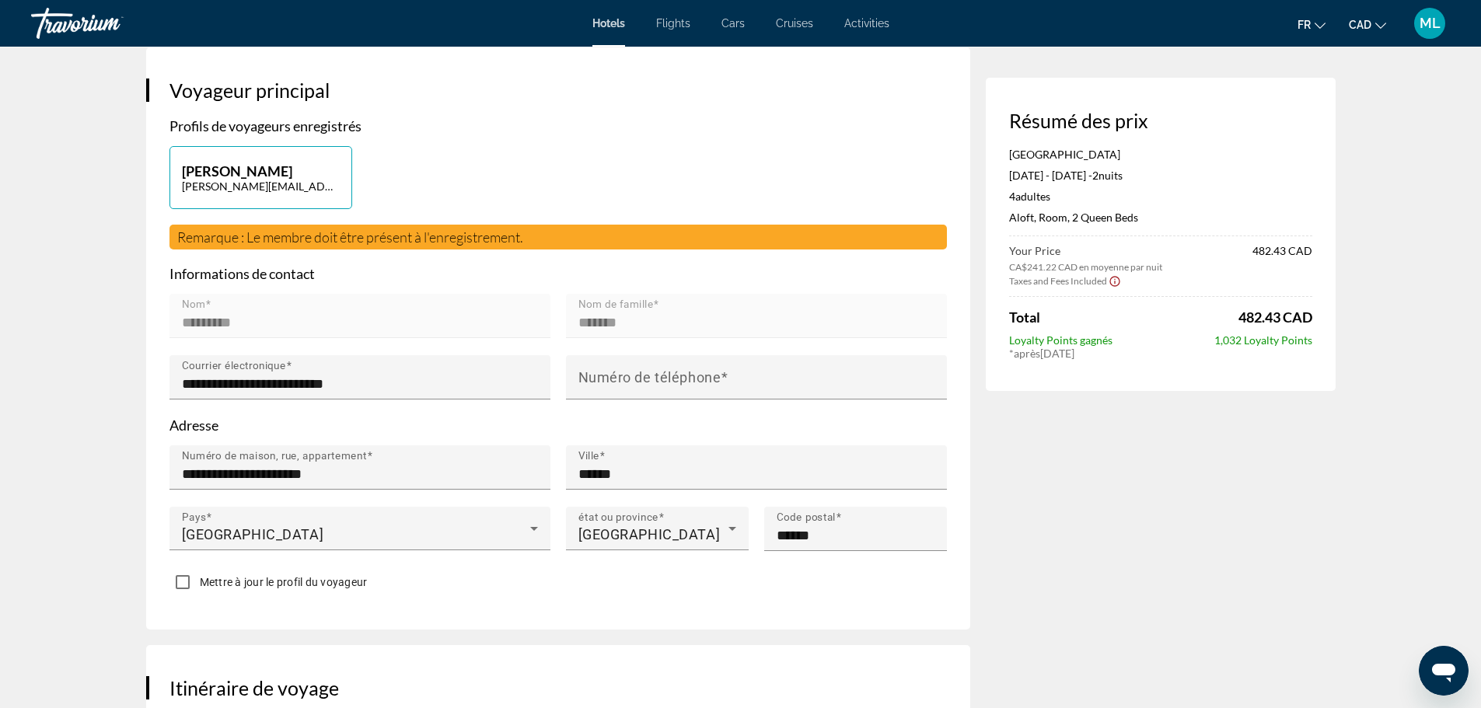
scroll to position [389, 0]
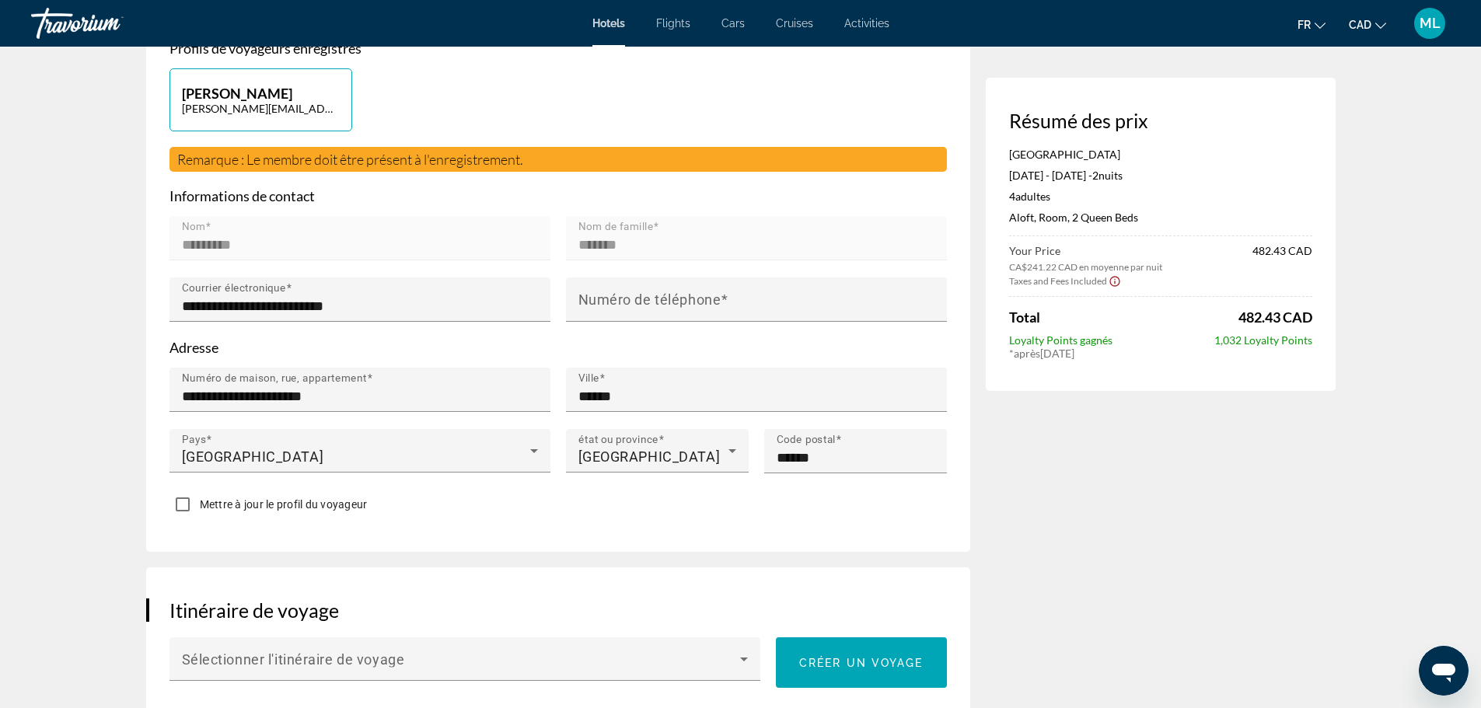
click at [561, 302] on div "Numéro de téléphone" at bounding box center [756, 308] width 397 height 61
click at [586, 301] on mat-label "Numéro de téléphone" at bounding box center [649, 300] width 143 height 16
click at [586, 301] on input "Numéro de téléphone" at bounding box center [760, 306] width 365 height 19
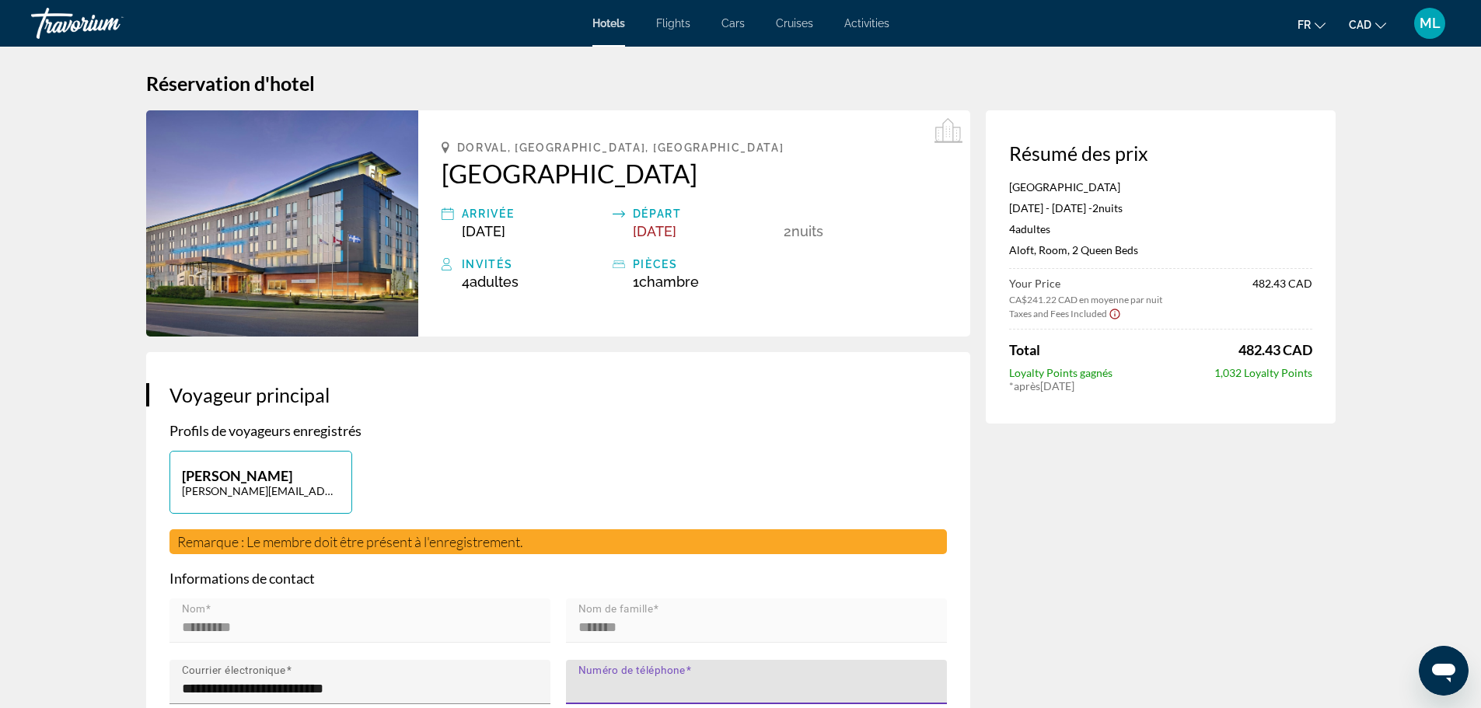
scroll to position [0, 0]
